Goal: Task Accomplishment & Management: Manage account settings

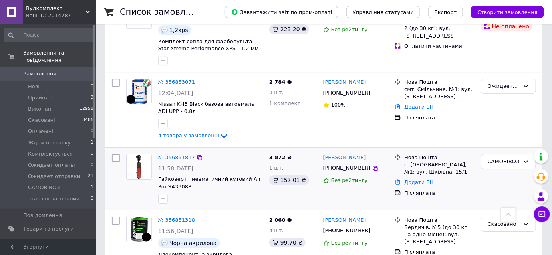
scroll to position [762, 0]
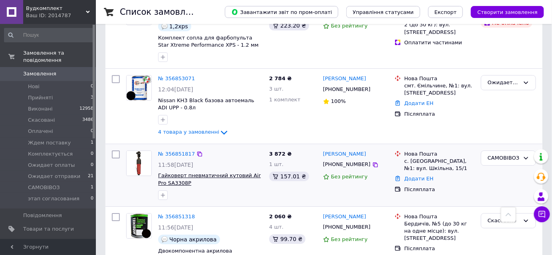
click at [190, 172] on span "Гайковерт пневматичний кутовий Air Pro SA3308P" at bounding box center [209, 179] width 103 height 14
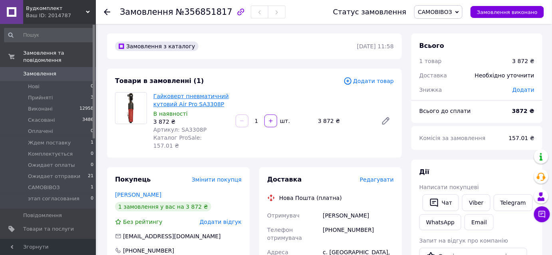
click at [186, 103] on link "Гайковерт пневматичний кутовий Air Pro SA3308P" at bounding box center [190, 100] width 75 height 14
